Goal: Check status

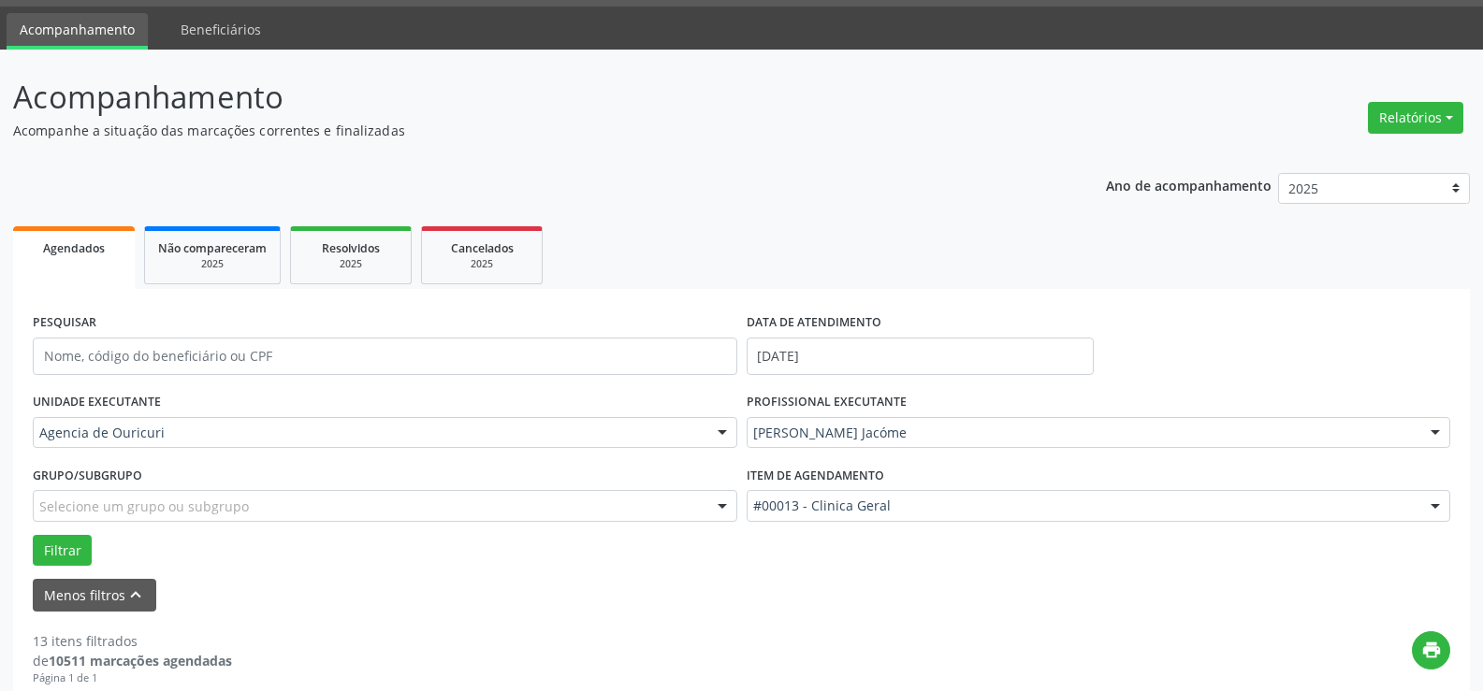
scroll to position [52, 0]
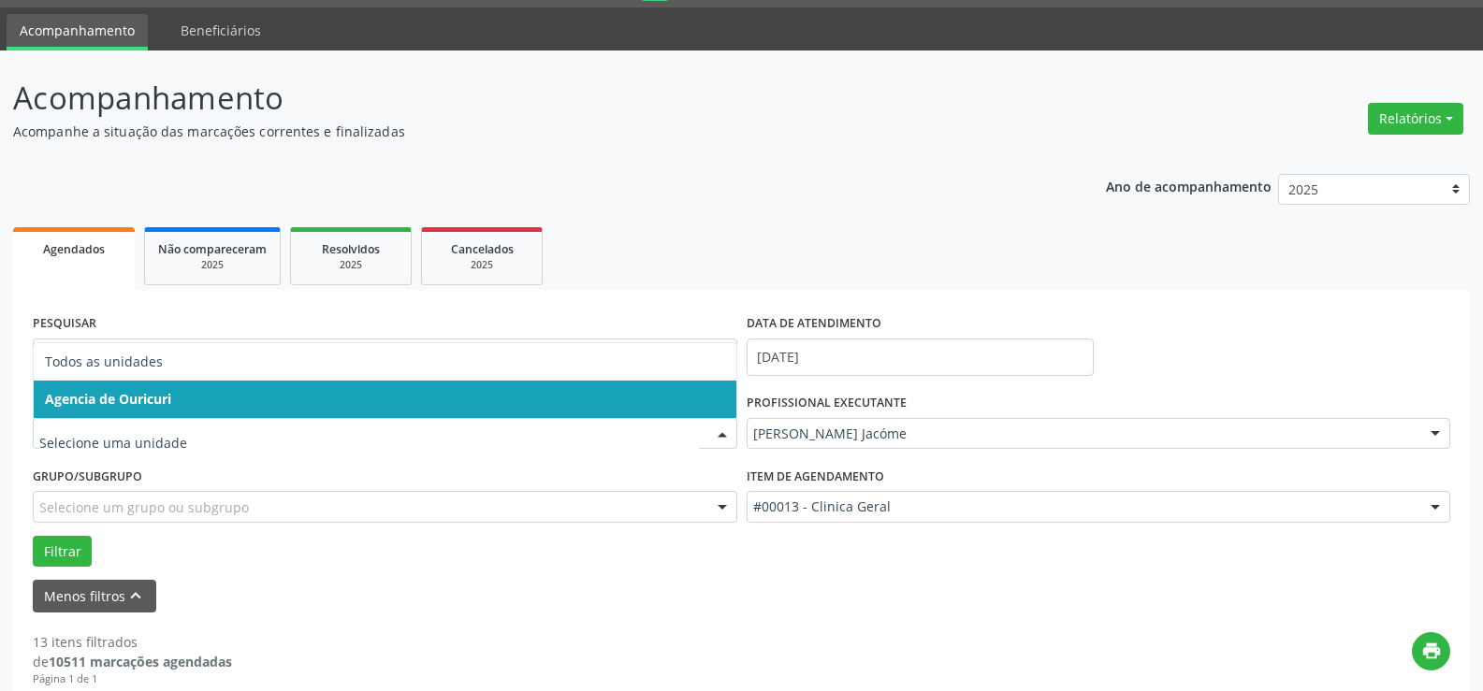
click at [157, 431] on input "text" at bounding box center [369, 443] width 660 height 37
click at [208, 403] on span "Agencia de Ouricuri" at bounding box center [385, 399] width 703 height 37
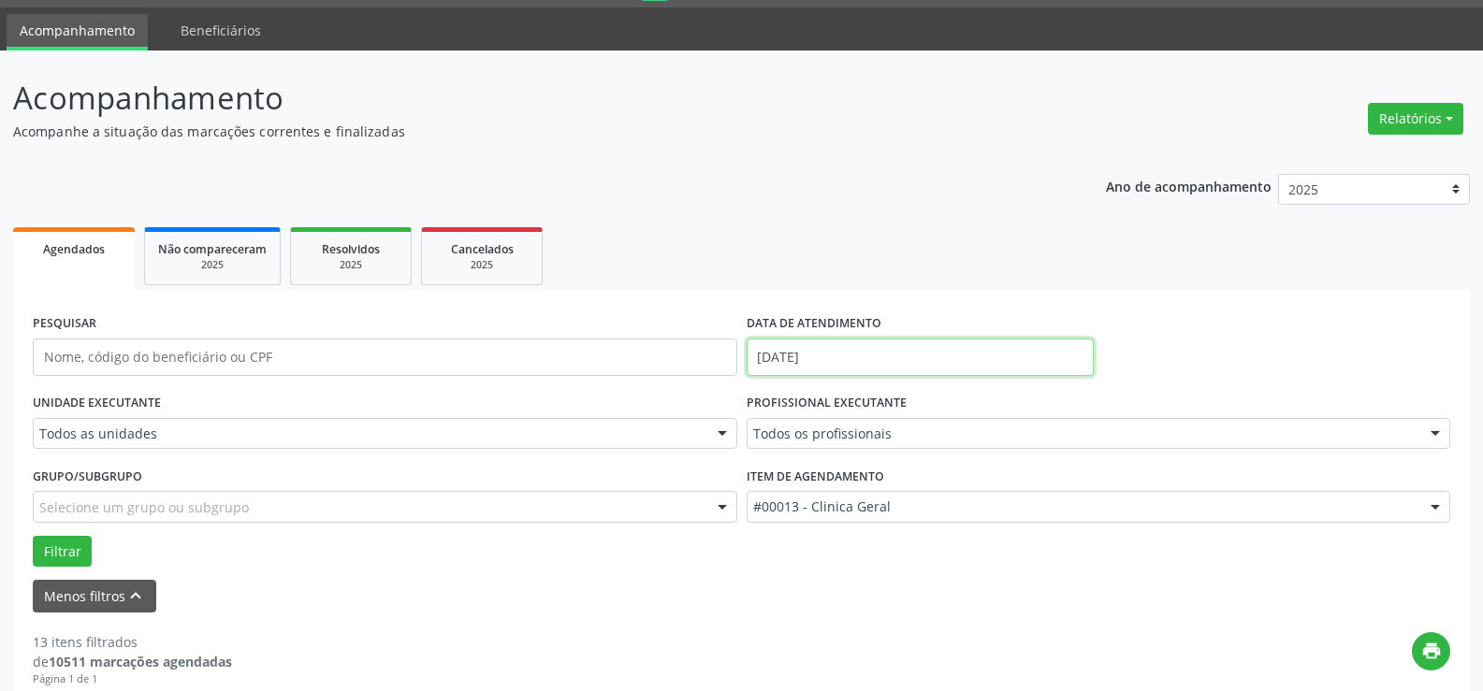
click at [901, 341] on input "[DATE]" at bounding box center [920, 357] width 347 height 37
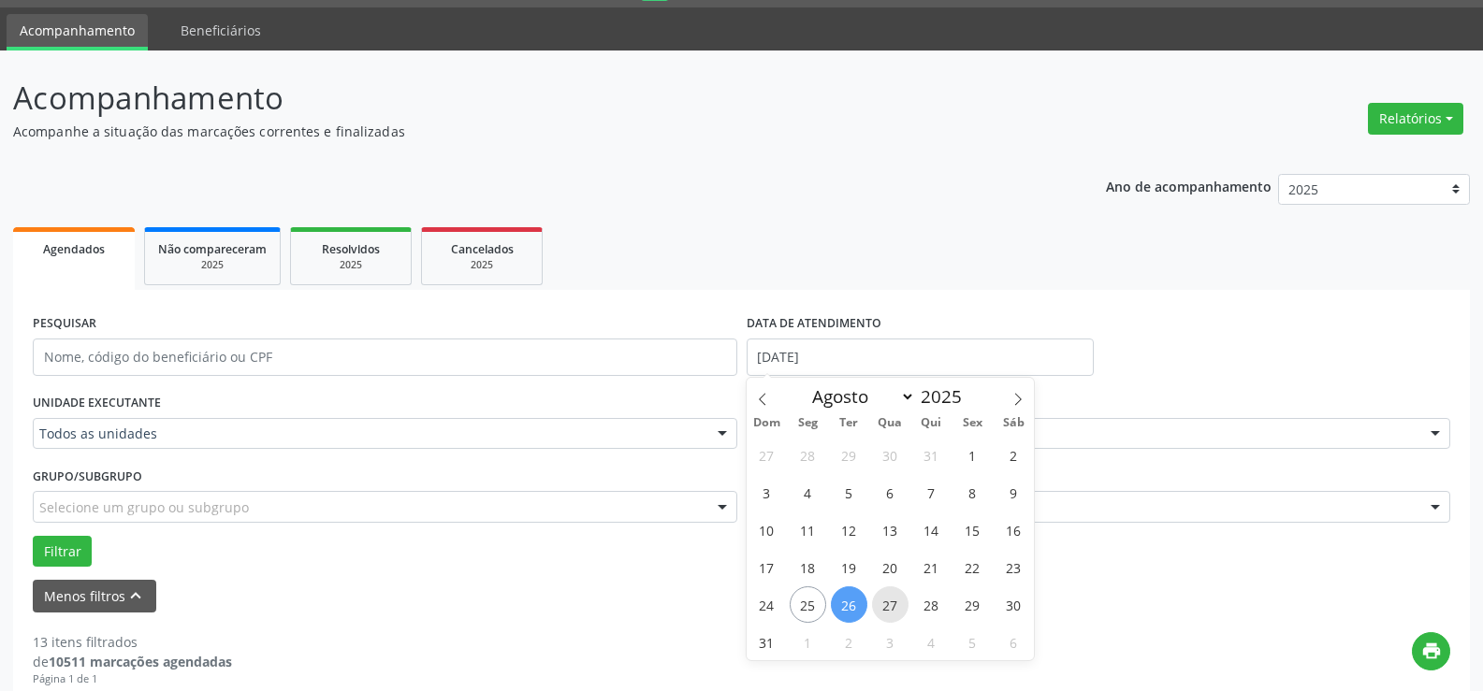
click at [879, 601] on span "27" at bounding box center [890, 605] width 36 height 36
type input "[DATE]"
click at [862, 598] on span "26" at bounding box center [849, 605] width 36 height 36
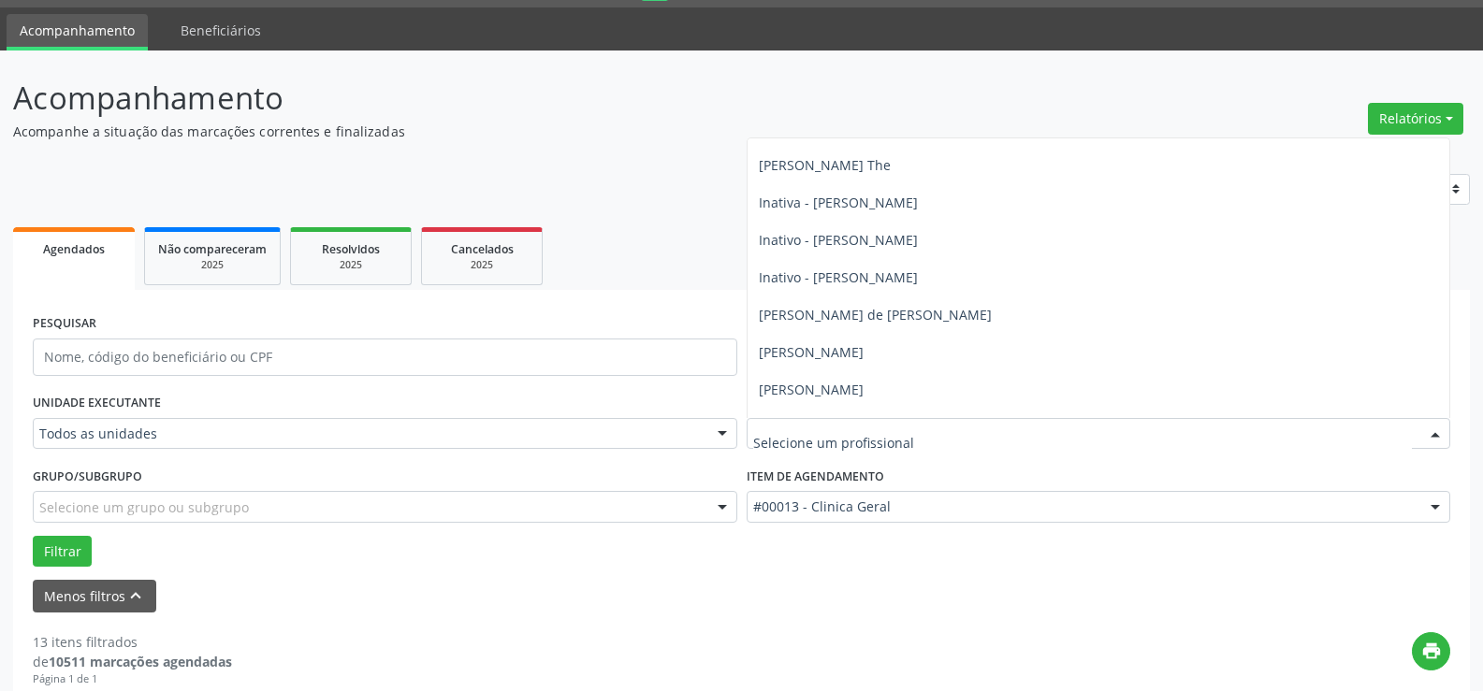
scroll to position [113, 0]
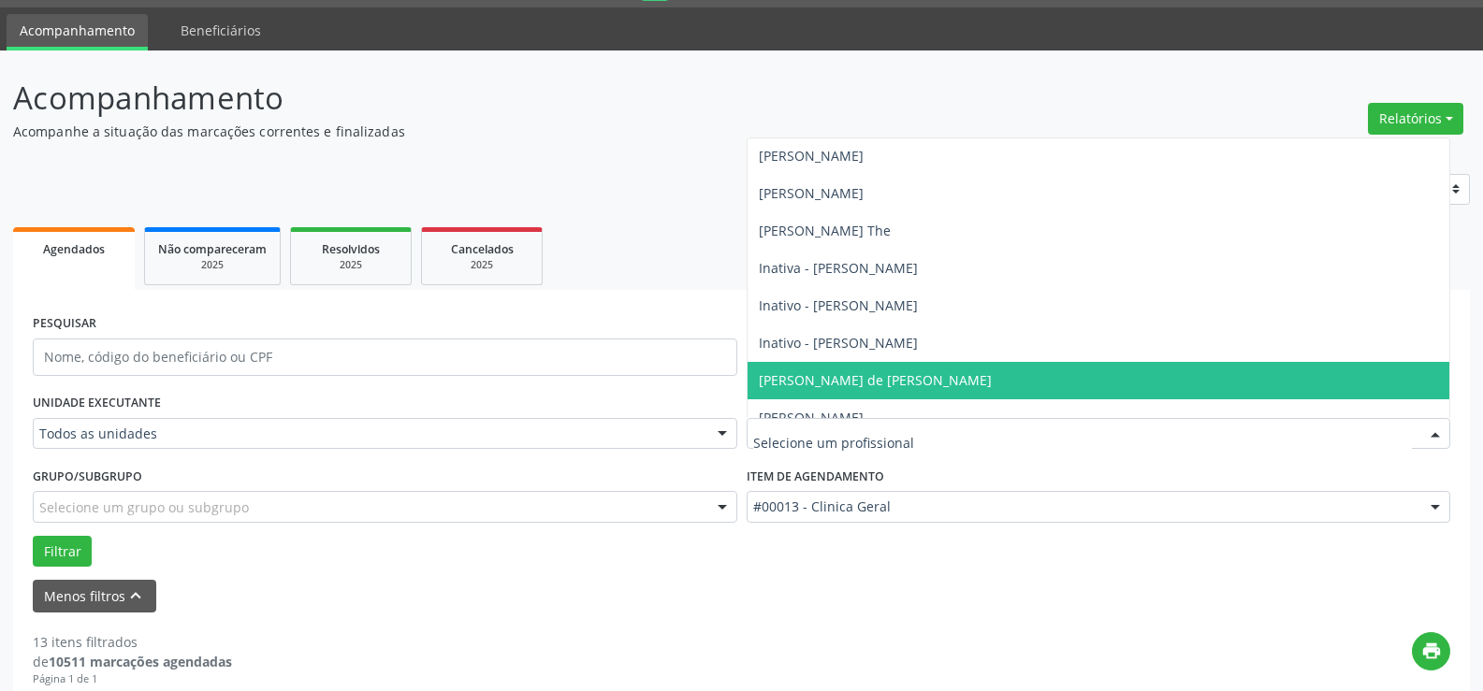
click at [812, 375] on span "[PERSON_NAME] de [PERSON_NAME]" at bounding box center [875, 380] width 233 height 18
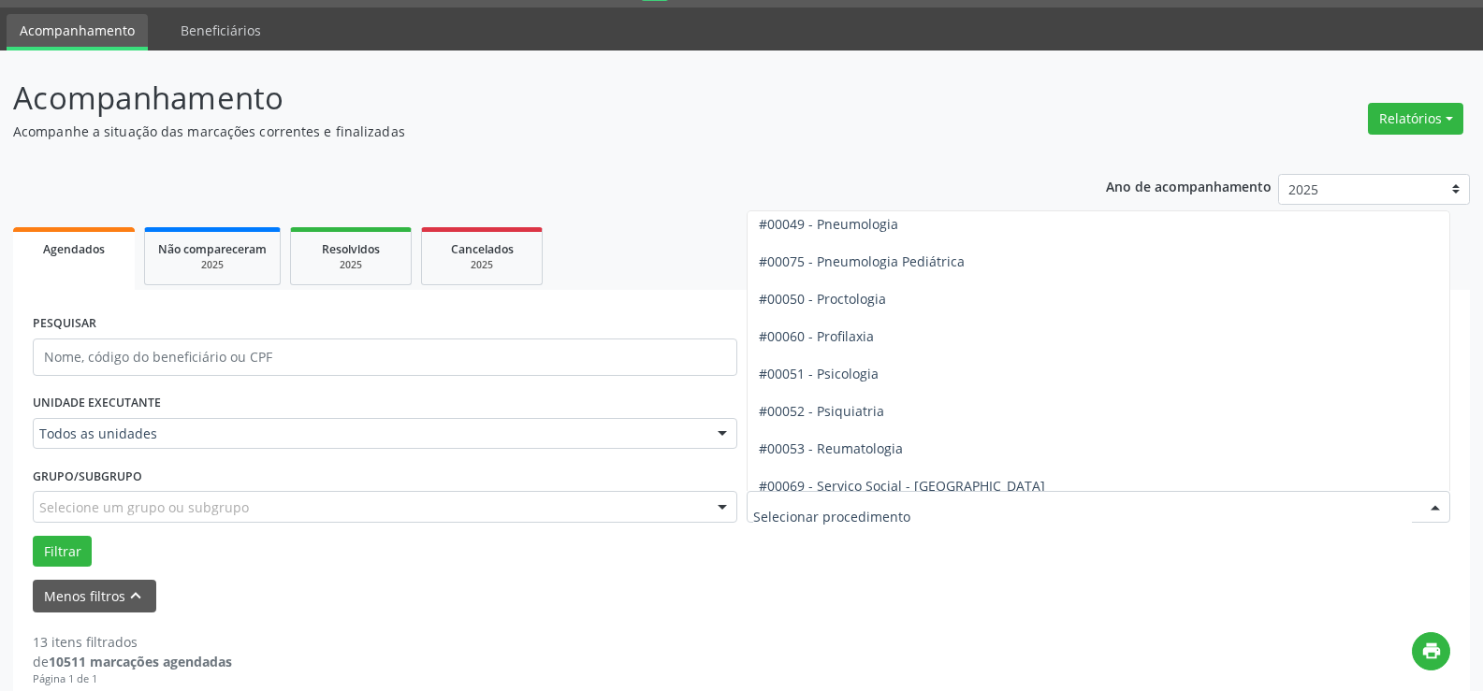
scroll to position [2994, 0]
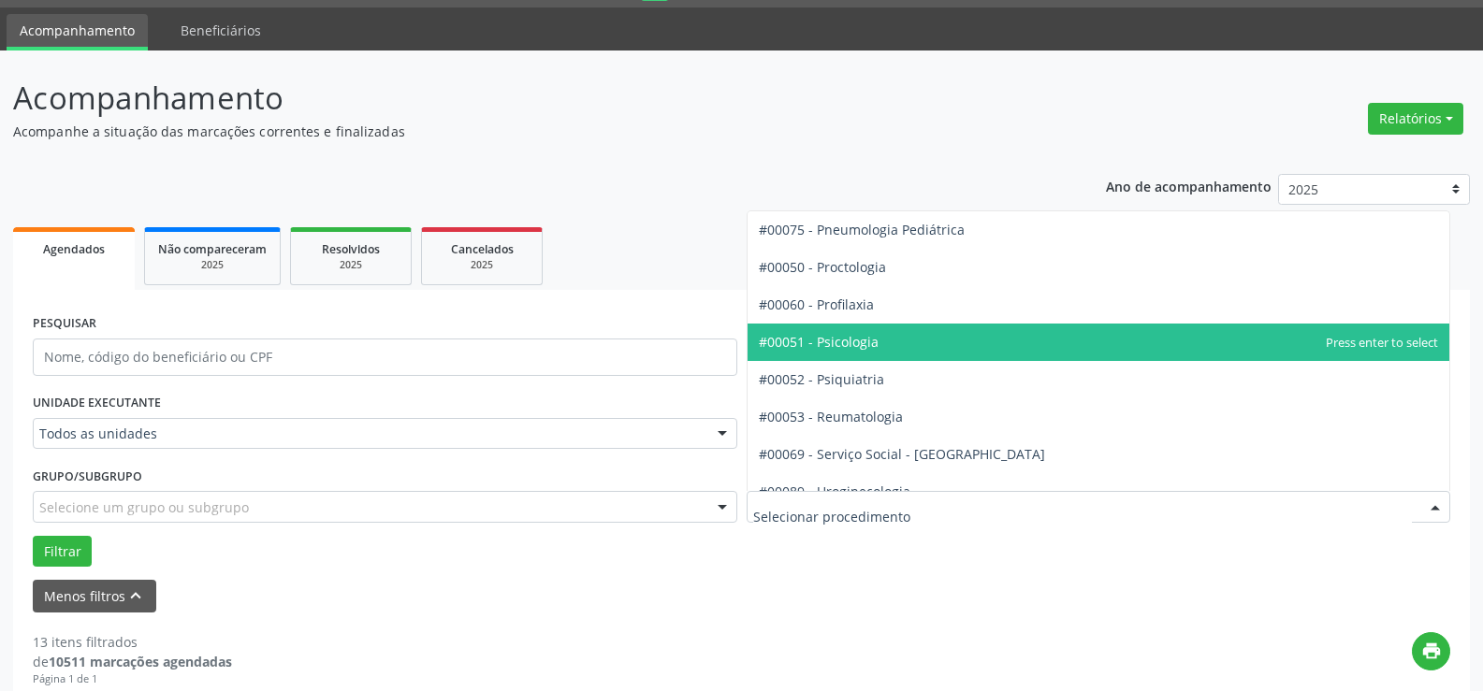
click at [864, 342] on span "#00051 - Psicologia" at bounding box center [819, 342] width 120 height 18
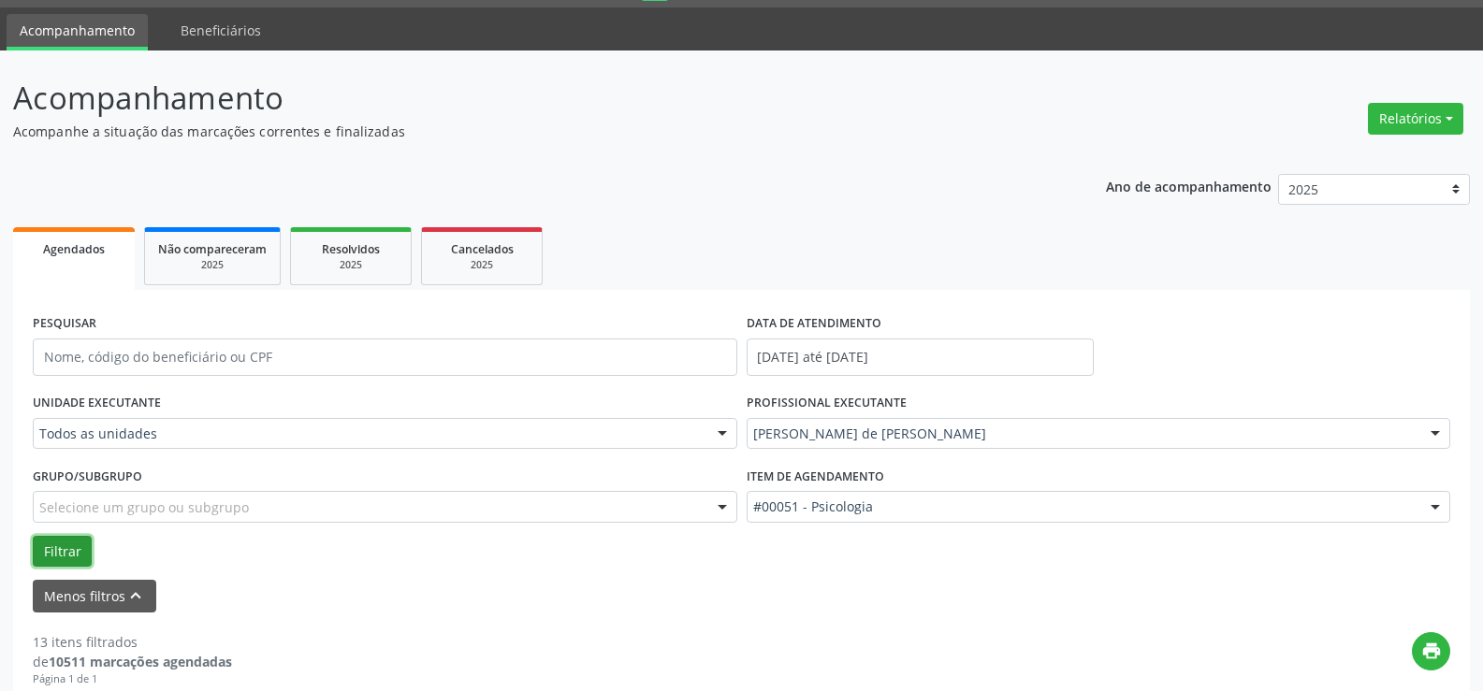
click at [69, 538] on button "Filtrar" at bounding box center [62, 552] width 59 height 32
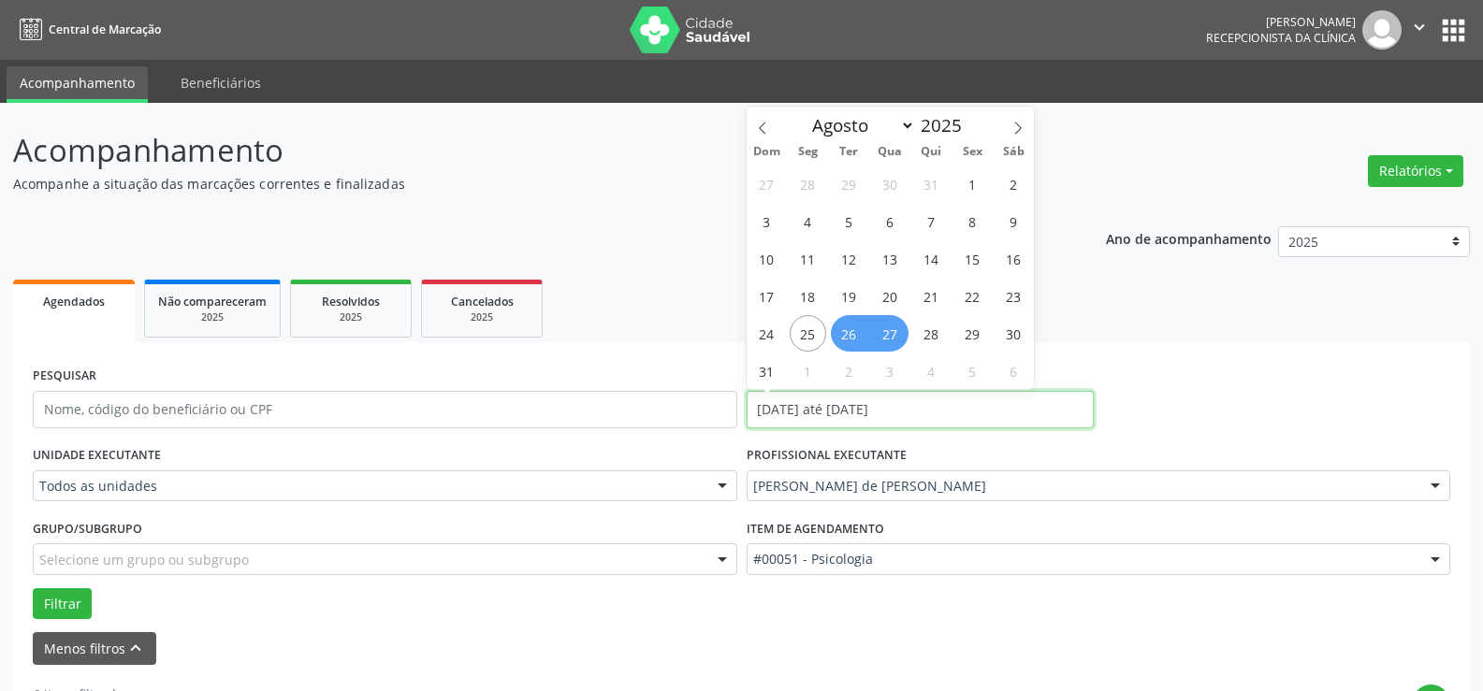
click at [848, 412] on input "[DATE] até [DATE]" at bounding box center [920, 409] width 347 height 37
click at [893, 343] on span "27" at bounding box center [890, 333] width 36 height 36
type input "[DATE]"
